Goal: Book appointment/travel/reservation

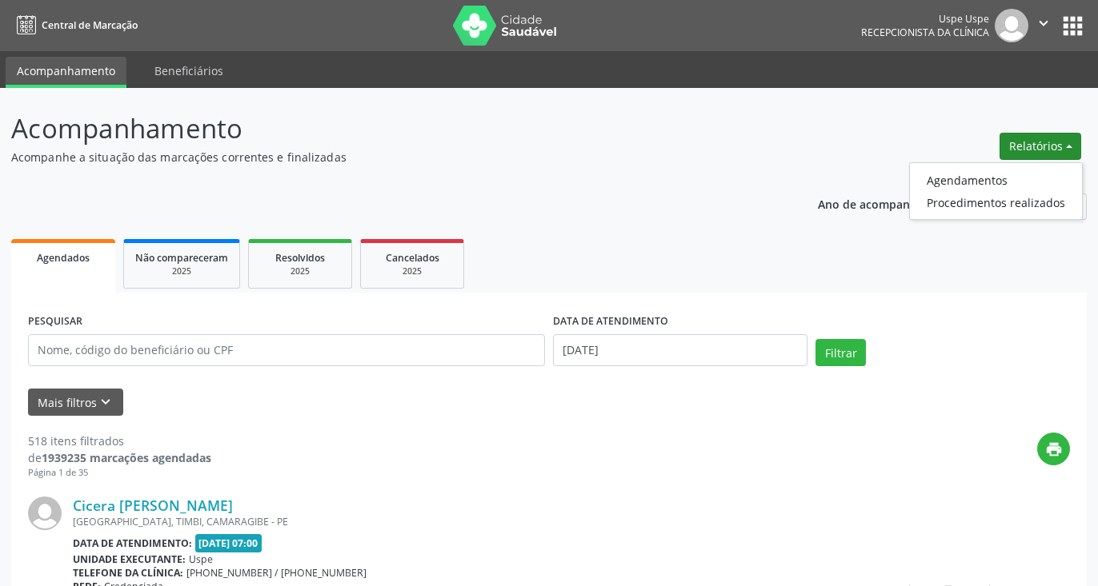
click at [1034, 148] on button "Relatórios" at bounding box center [1040, 146] width 82 height 27
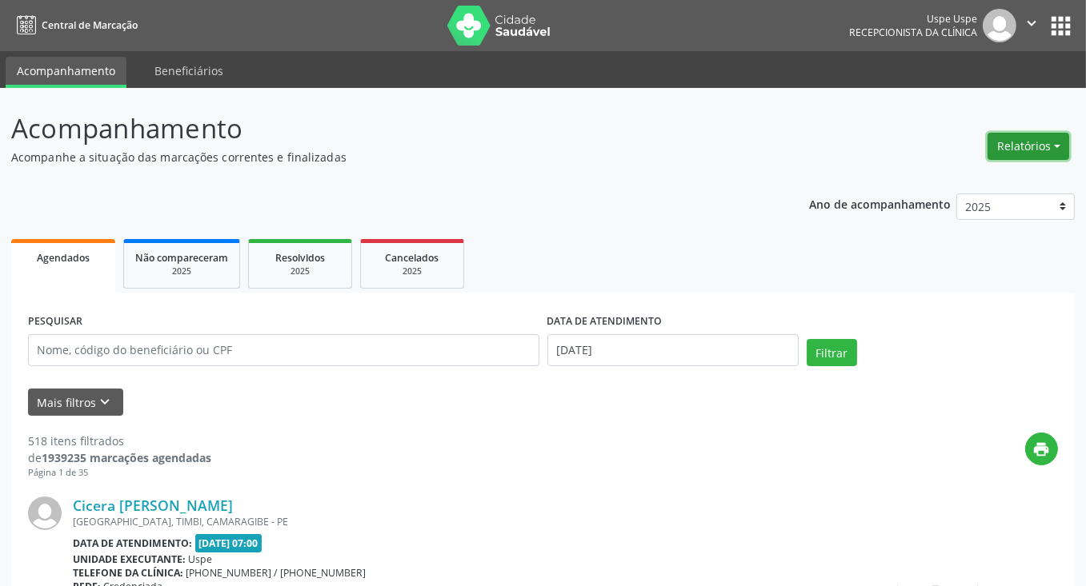
click at [1031, 148] on button "Relatórios" at bounding box center [1028, 146] width 82 height 27
click at [945, 178] on link "Agendamentos" at bounding box center [984, 180] width 172 height 22
select select "9"
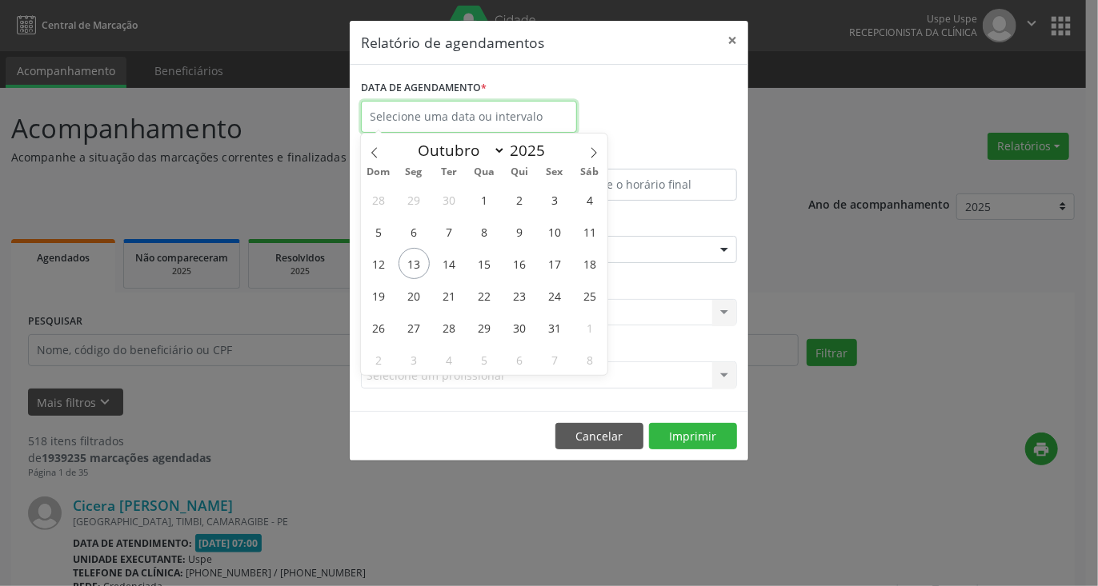
click at [444, 110] on input "text" at bounding box center [469, 117] width 216 height 32
drag, startPoint x: 493, startPoint y: 266, endPoint x: 447, endPoint y: 266, distance: 45.6
click at [447, 266] on div "28 29 30 1 2 3 4 5 6 7 8 9 10 11 12 13 14 15 16 17 18 19 20 21 22 23 24 25 26 2…" at bounding box center [484, 279] width 246 height 192
drag, startPoint x: 447, startPoint y: 262, endPoint x: 481, endPoint y: 262, distance: 33.6
click at [481, 262] on div "28 29 30 1 2 3 4 5 6 7 8 9 10 11 12 13 14 15 16 17 18 19 20 21 22 23 24 25 26 2…" at bounding box center [484, 279] width 246 height 192
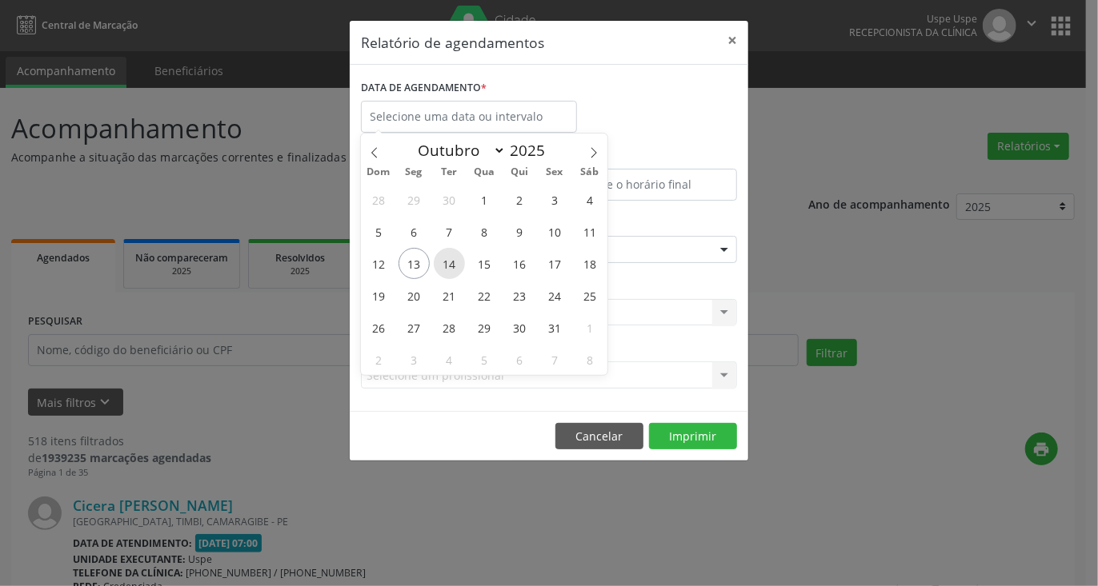
click at [446, 262] on span "14" at bounding box center [449, 263] width 31 height 31
type input "[DATE]"
click at [446, 262] on span "14" at bounding box center [449, 263] width 31 height 31
select select "9"
click at [426, 115] on input "[DATE]" at bounding box center [469, 117] width 216 height 32
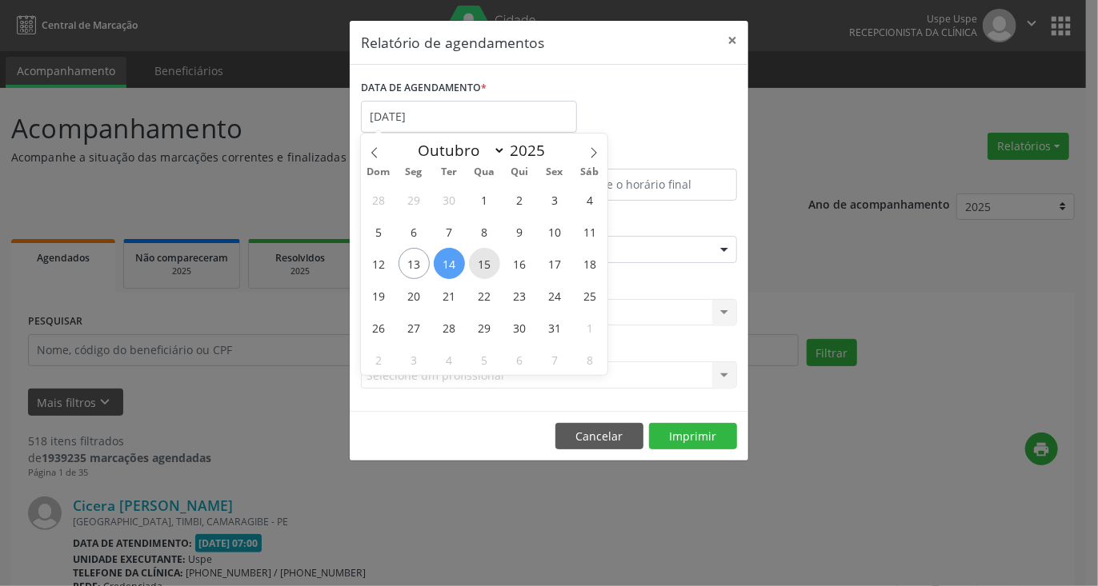
drag, startPoint x: 454, startPoint y: 260, endPoint x: 487, endPoint y: 261, distance: 32.8
click at [487, 261] on div "28 29 30 1 2 3 4 5 6 7 8 9 10 11 12 13 14 15 16 17 18 19 20 21 22 23 24 25 26 2…" at bounding box center [484, 279] width 246 height 192
drag, startPoint x: 451, startPoint y: 262, endPoint x: 478, endPoint y: 264, distance: 27.3
click at [478, 264] on div "28 29 30 1 2 3 4 5 6 7 8 9 10 11 12 13 14 15 16 17 18 19 20 21 22 23 24 25 26 2…" at bounding box center [484, 279] width 246 height 192
click at [456, 264] on span "14" at bounding box center [449, 263] width 31 height 31
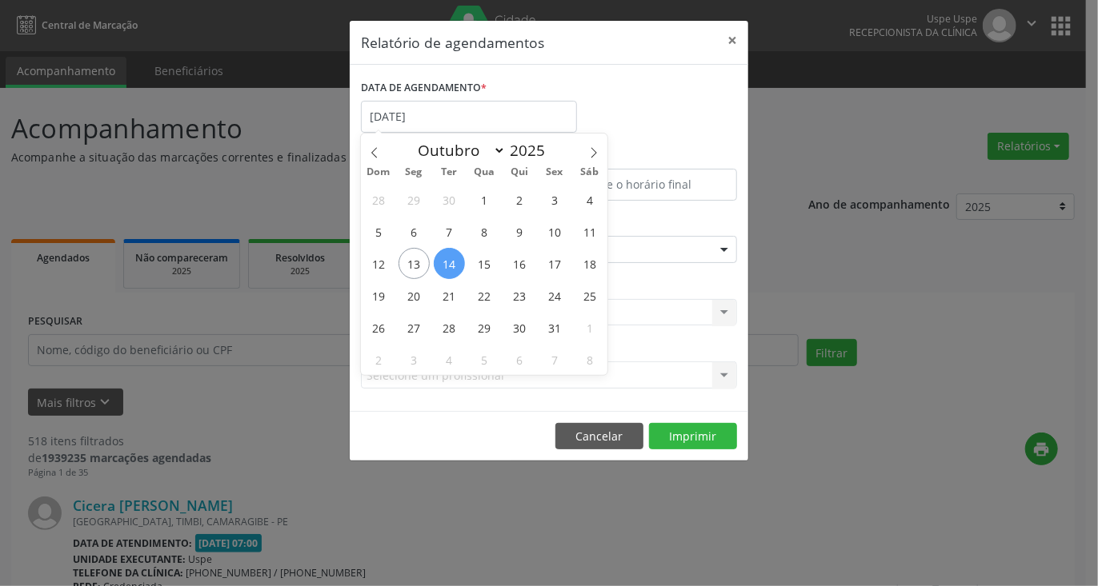
type input "[DATE]"
click at [456, 264] on span "14" at bounding box center [449, 263] width 31 height 31
select select "9"
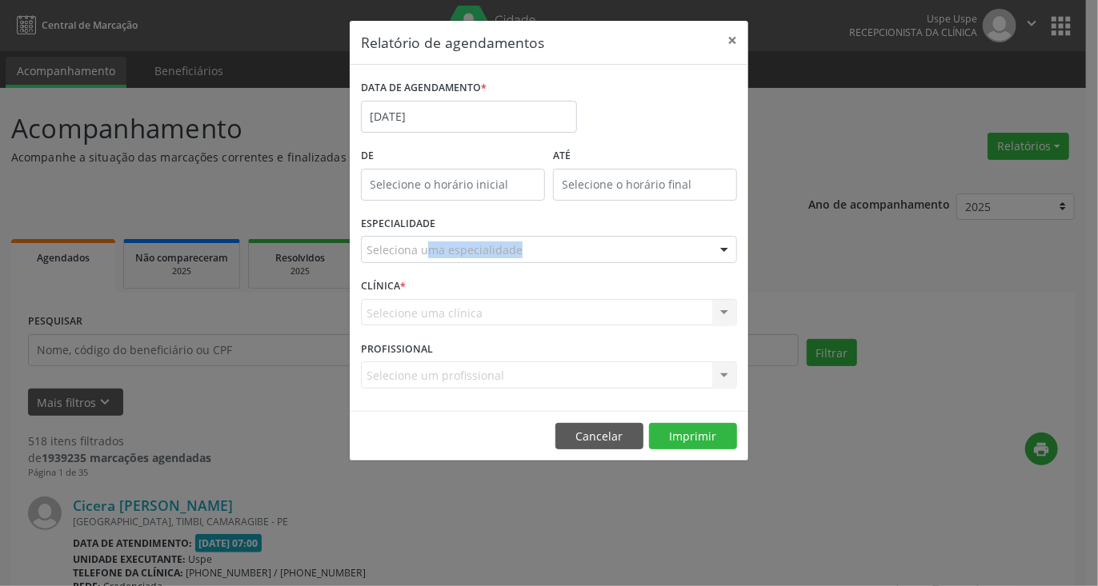
drag, startPoint x: 456, startPoint y: 264, endPoint x: 482, endPoint y: 267, distance: 25.8
click at [482, 267] on div "ESPECIALIDADE Seleciona uma especialidade Todas as especialidades Alergologia A…" at bounding box center [549, 243] width 384 height 62
click at [442, 106] on input "[DATE]" at bounding box center [469, 117] width 216 height 32
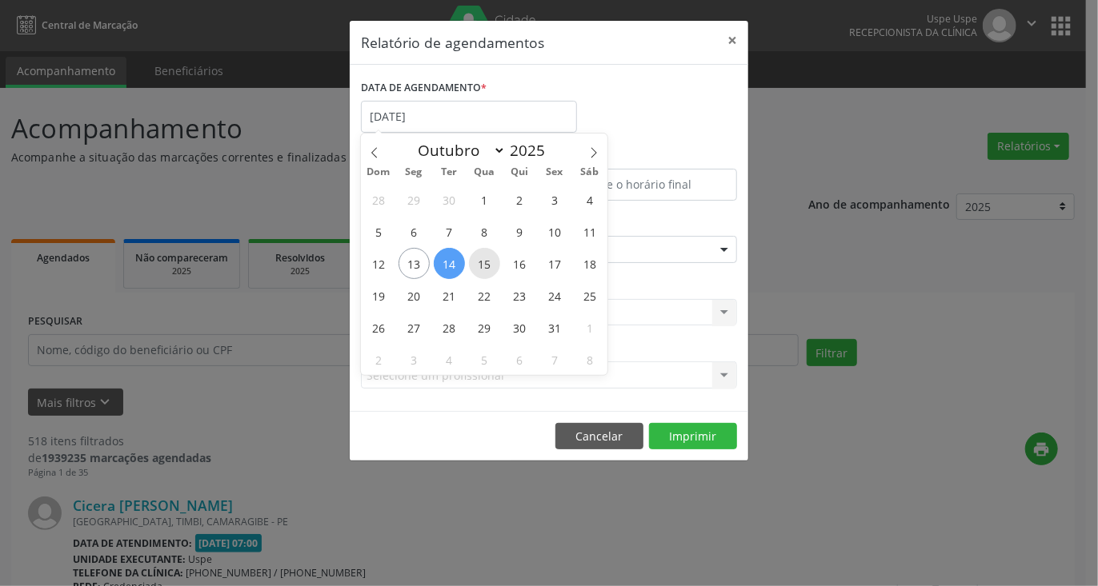
drag, startPoint x: 454, startPoint y: 260, endPoint x: 491, endPoint y: 262, distance: 37.6
click at [491, 262] on div "28 29 30 1 2 3 4 5 6 7 8 9 10 11 12 13 14 15 16 17 18 19 20 21 22 23 24 25 26 2…" at bounding box center [484, 279] width 246 height 192
click at [457, 264] on span "14" at bounding box center [449, 263] width 31 height 31
type input "[DATE]"
click at [457, 264] on span "14" at bounding box center [449, 263] width 31 height 31
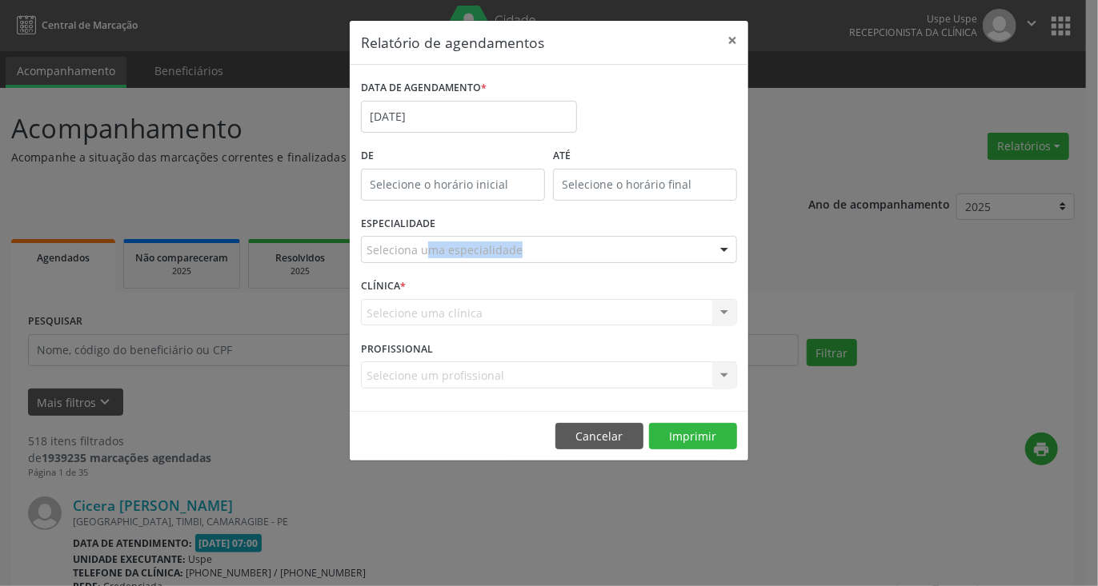
click at [464, 264] on div "ESPECIALIDADE Seleciona uma especialidade Todas as especialidades Alergologia A…" at bounding box center [549, 243] width 384 height 62
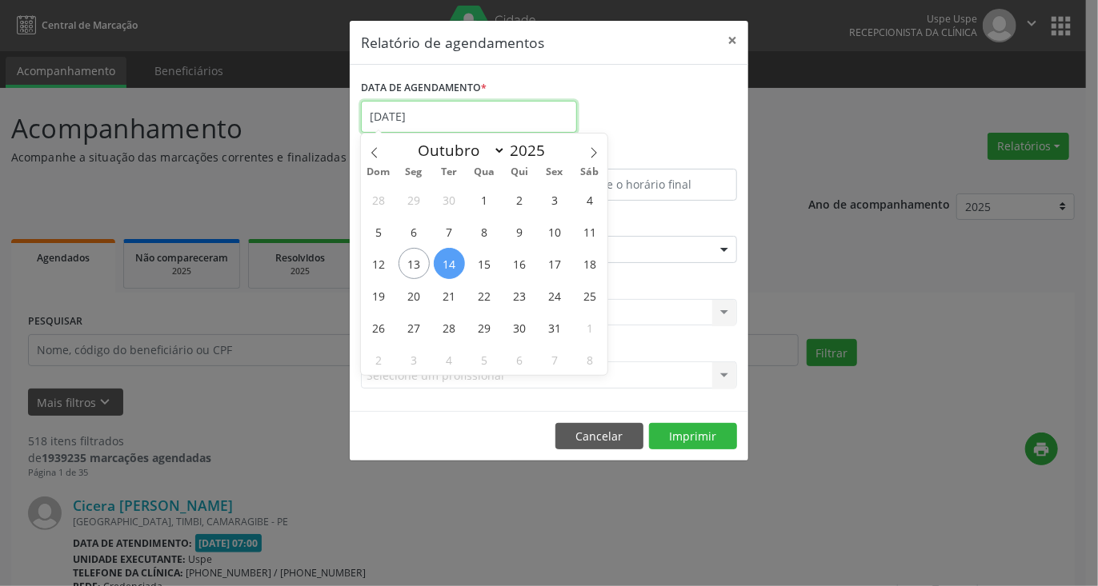
click at [441, 114] on input "[DATE]" at bounding box center [469, 117] width 216 height 32
click at [448, 257] on span "14" at bounding box center [449, 263] width 31 height 31
type input "[DATE]"
click at [466, 260] on div "28 29 30 1 2 3 4 5 6 7 8 9 10 11 12 13 14 15 16 17 18 19 20 21 22 23 24 25 26 2…" at bounding box center [484, 279] width 246 height 192
click at [481, 262] on span "15" at bounding box center [484, 263] width 31 height 31
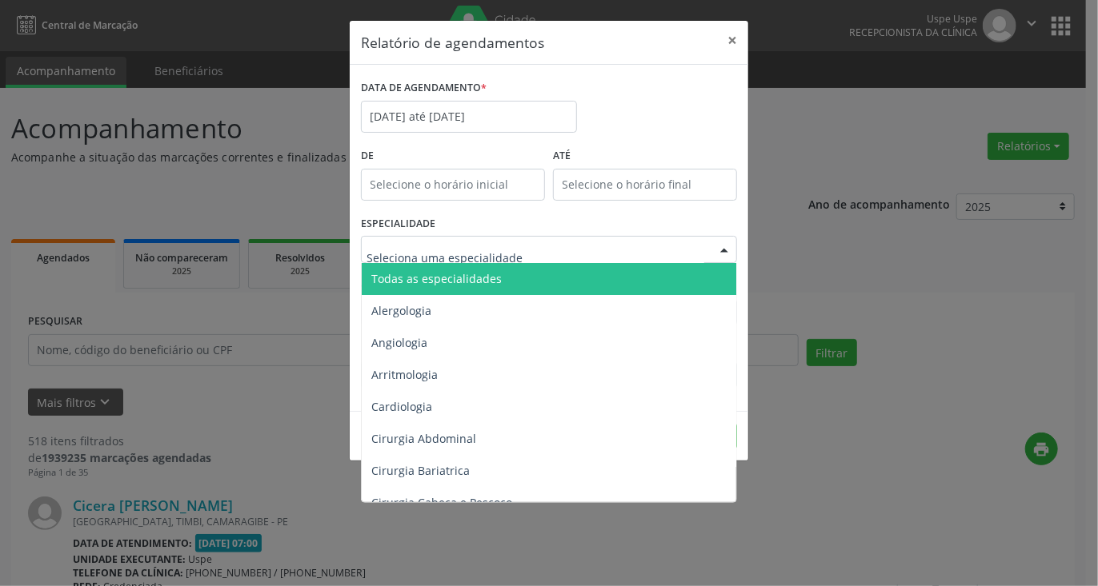
click at [481, 262] on div "Todas as especialidades Alergologia Angiologia Arritmologia Cardiologia Cirurgi…" at bounding box center [549, 249] width 376 height 27
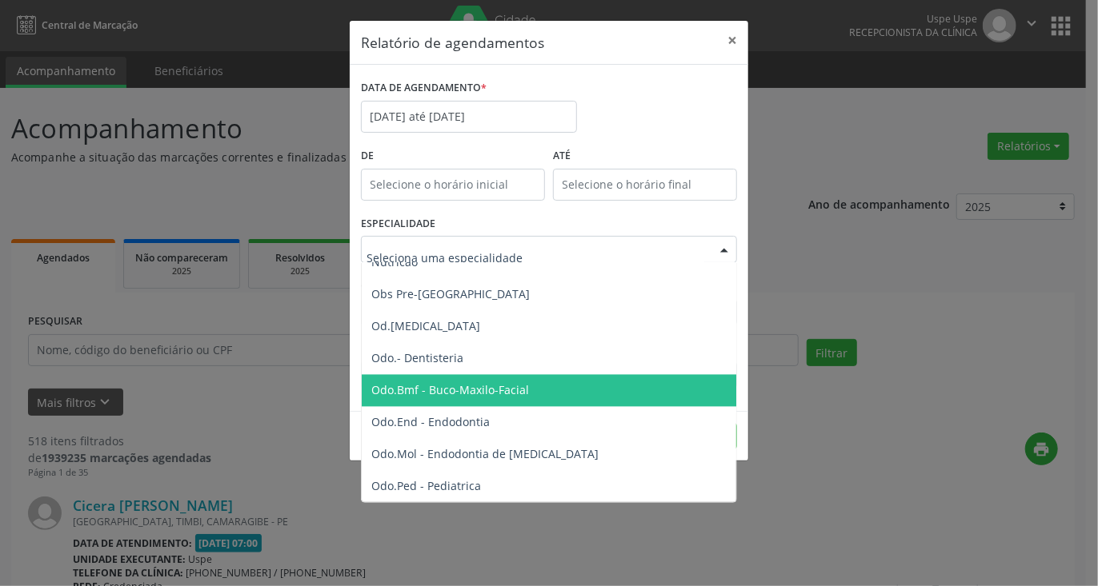
scroll to position [1600, 0]
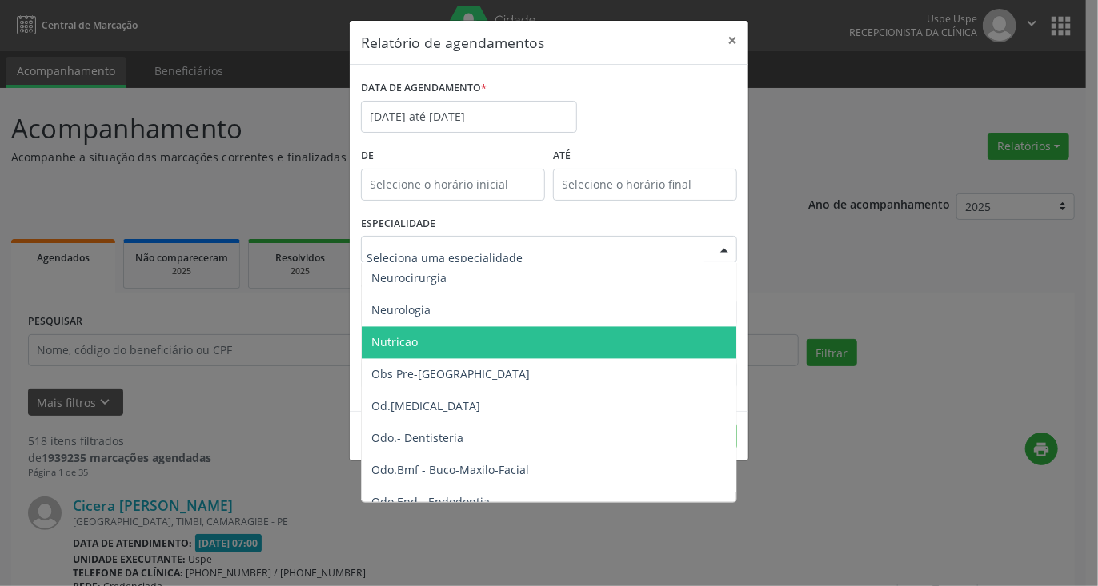
click at [423, 339] on span "Nutricao" at bounding box center [550, 343] width 377 height 32
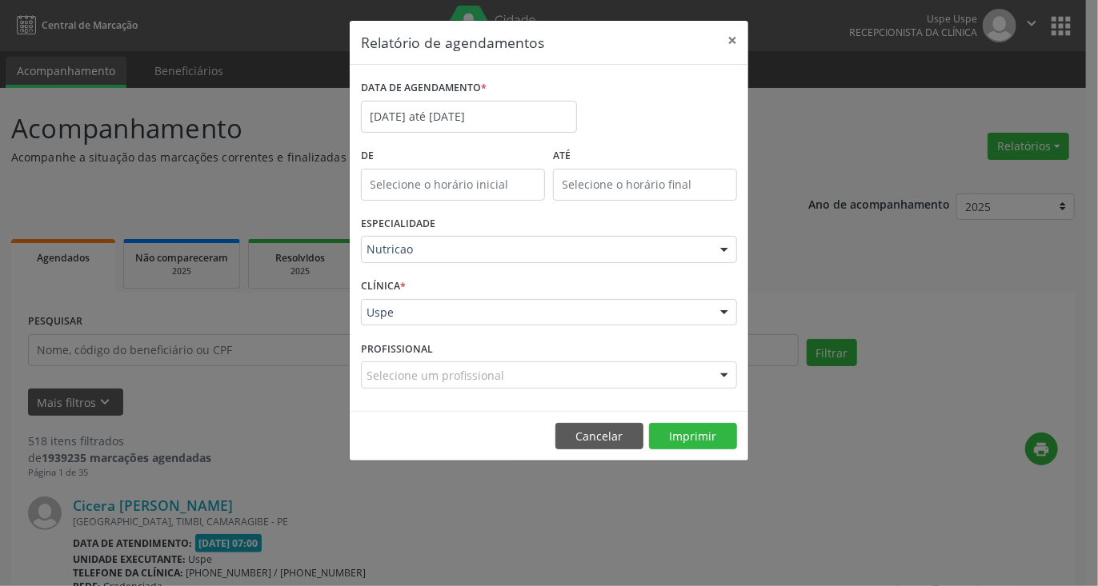
click at [478, 383] on div "Selecione um profissional" at bounding box center [549, 375] width 376 height 27
click at [454, 320] on div "Uspe" at bounding box center [549, 312] width 376 height 27
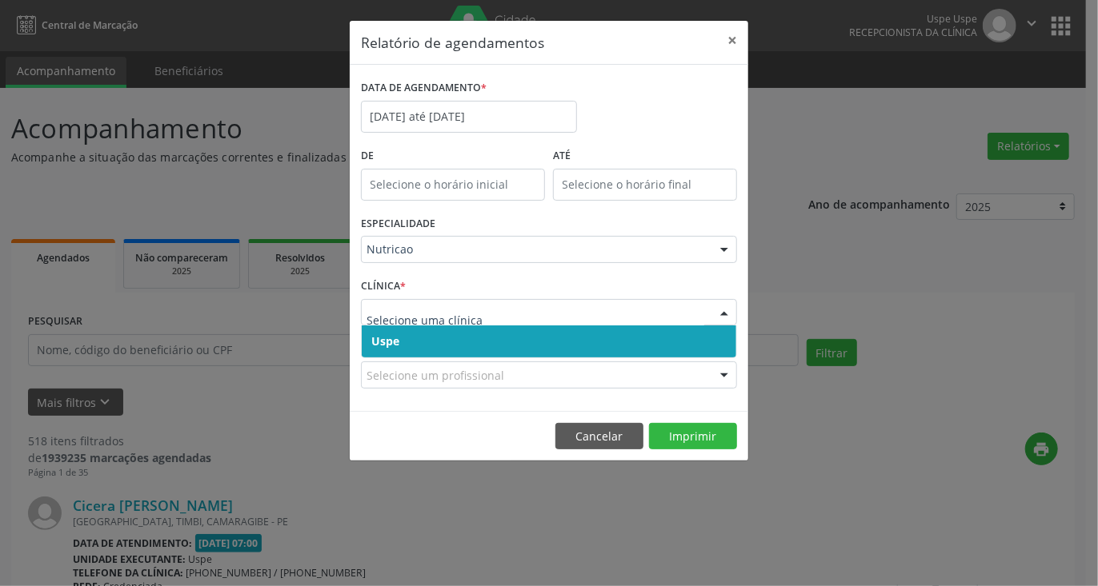
click at [445, 337] on span "Uspe" at bounding box center [549, 342] width 374 height 32
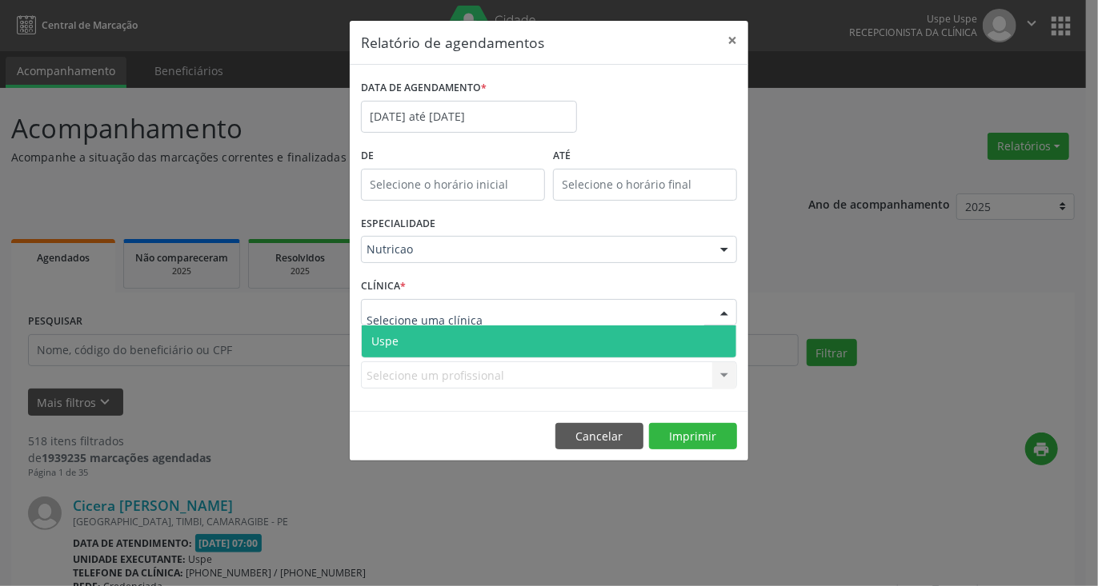
click at [434, 350] on span "Uspe" at bounding box center [549, 342] width 374 height 32
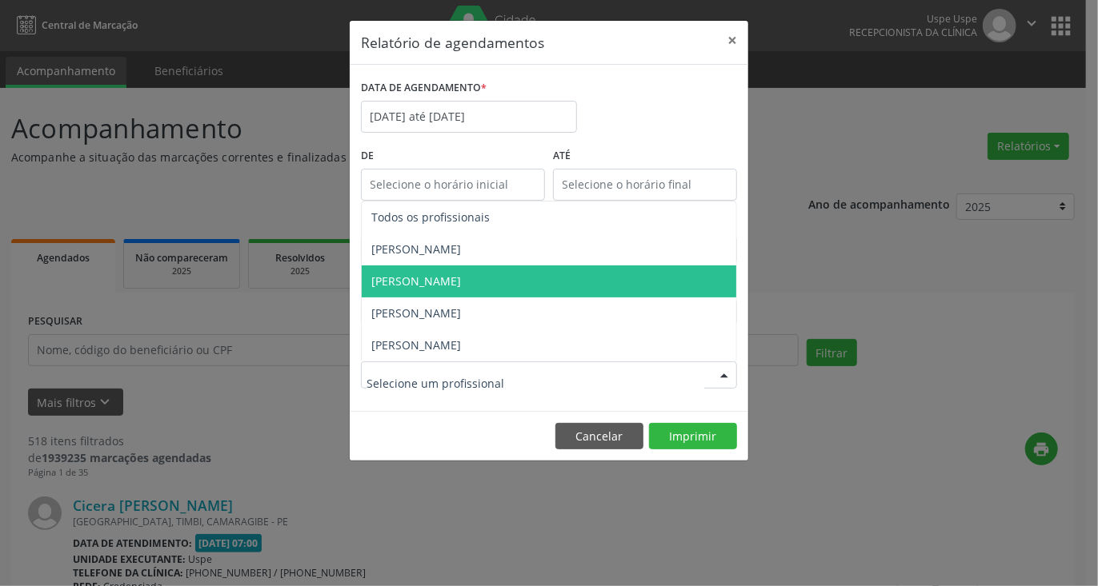
click at [434, 285] on span "[PERSON_NAME]" at bounding box center [416, 281] width 90 height 15
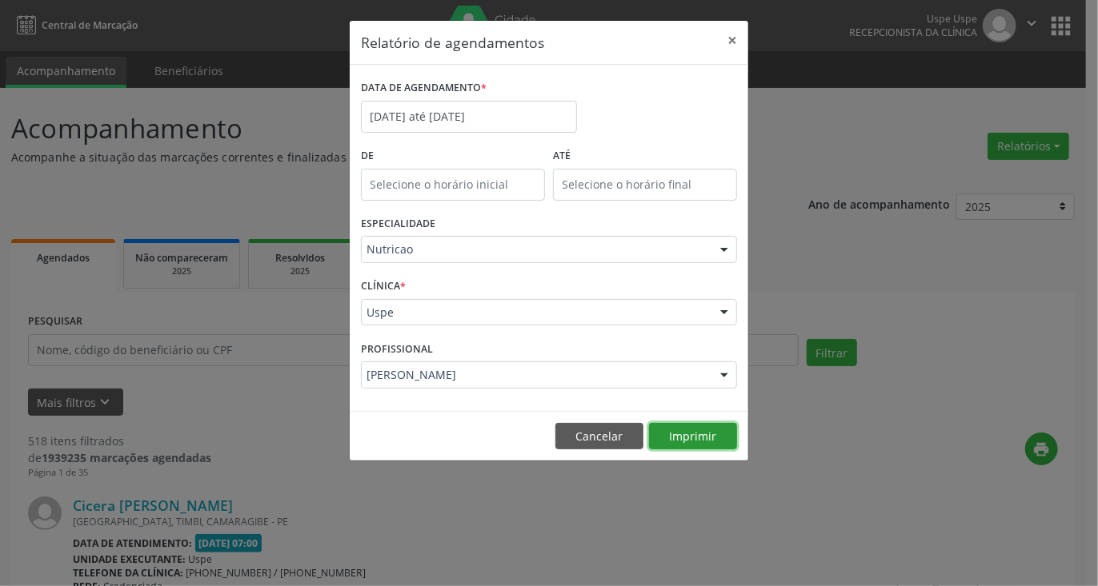
click at [682, 439] on button "Imprimir" at bounding box center [693, 436] width 88 height 27
